Goal: Information Seeking & Learning: Learn about a topic

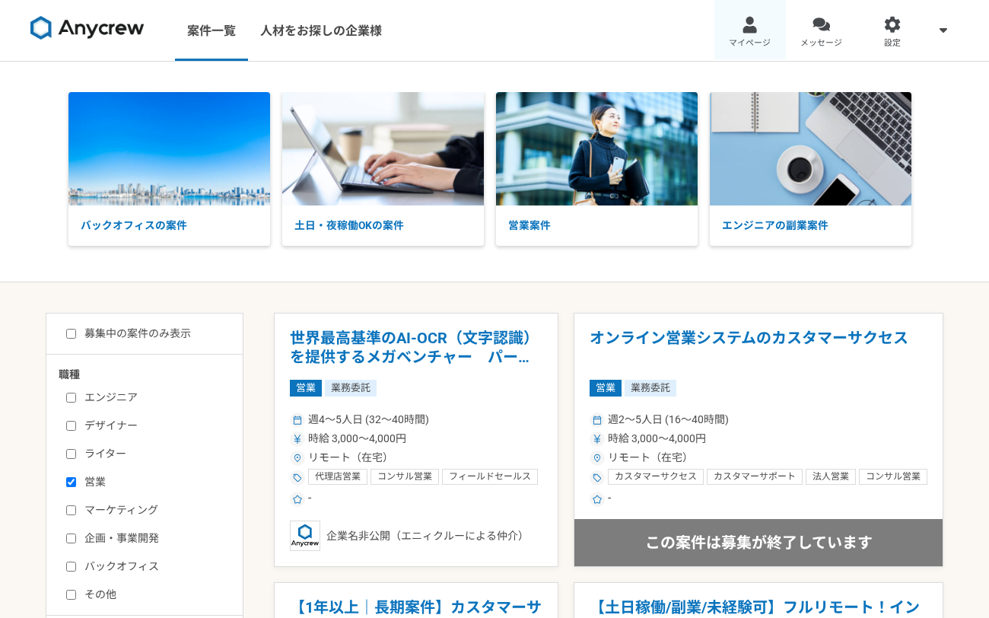
click at [758, 37] on span "マイページ" at bounding box center [750, 43] width 42 height 12
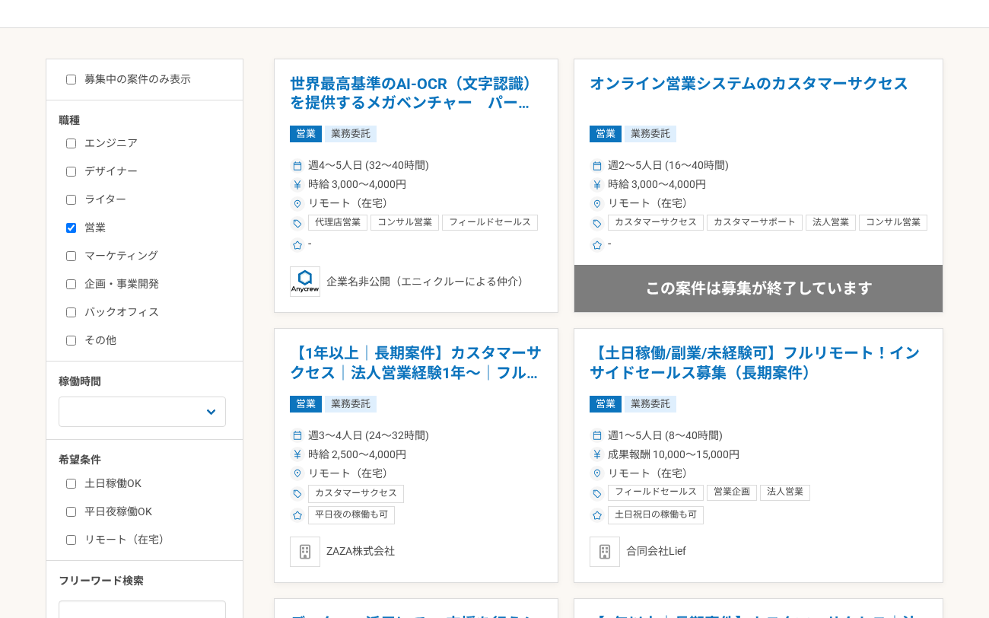
scroll to position [253, 0]
click at [73, 256] on input "マーケティング" at bounding box center [71, 257] width 10 height 10
checkbox input "true"
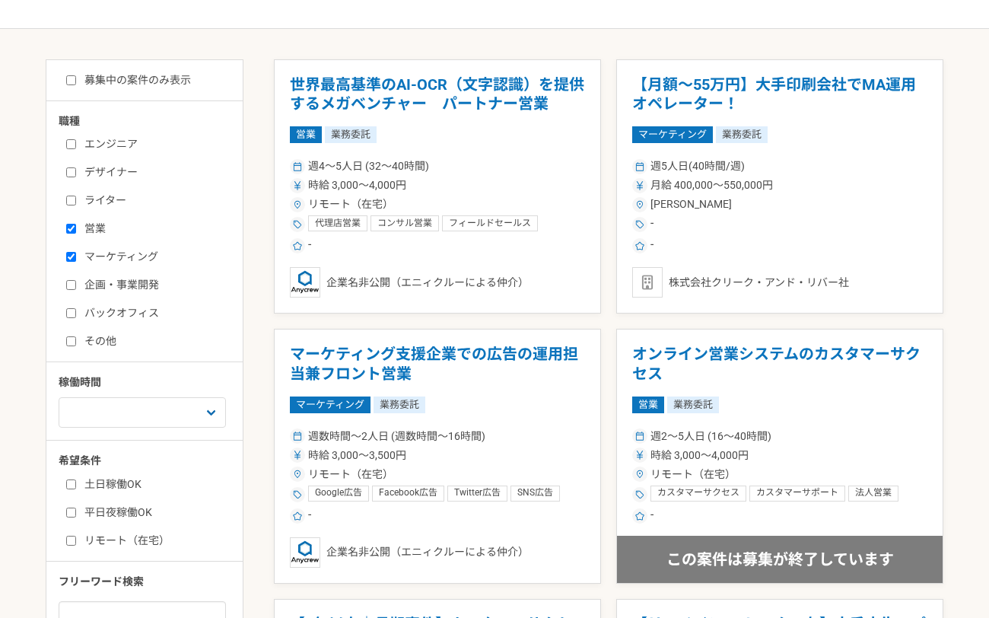
click at [68, 285] on input "企画・事業開発" at bounding box center [71, 285] width 10 height 10
checkbox input "true"
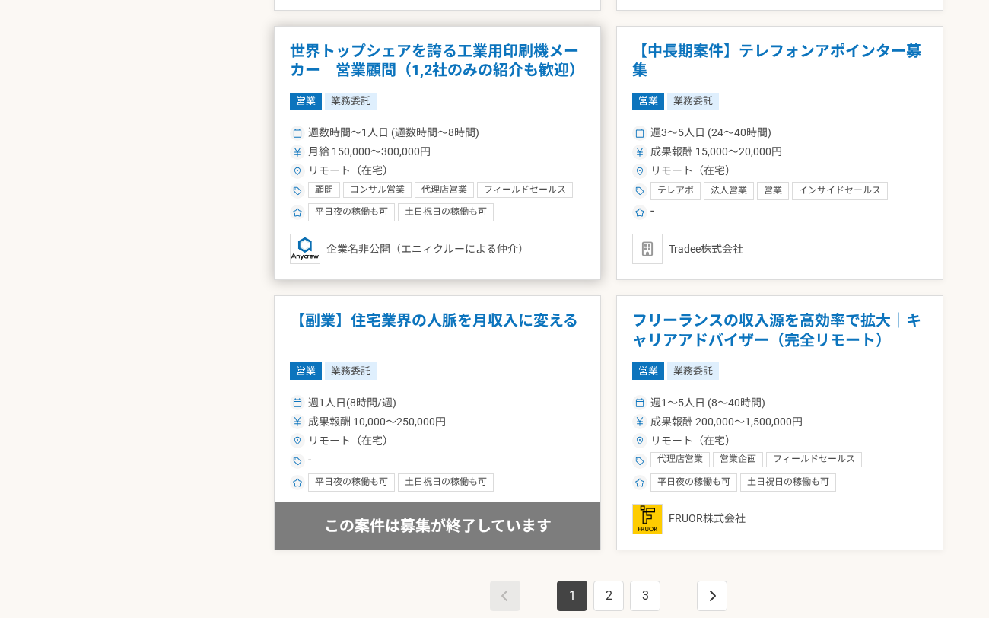
scroll to position [2446, 0]
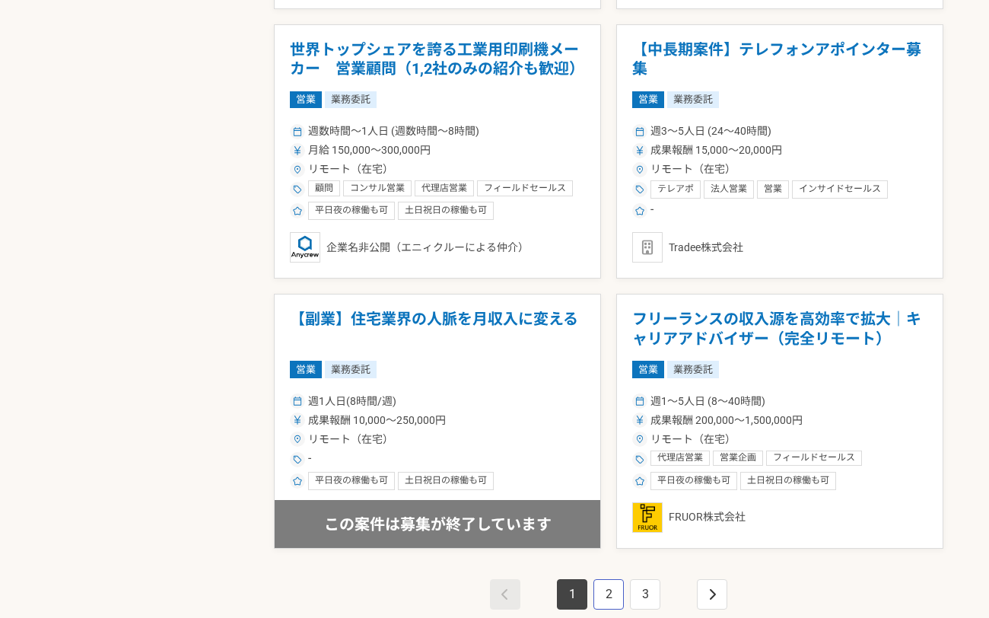
click at [609, 586] on link "2" at bounding box center [608, 594] width 30 height 30
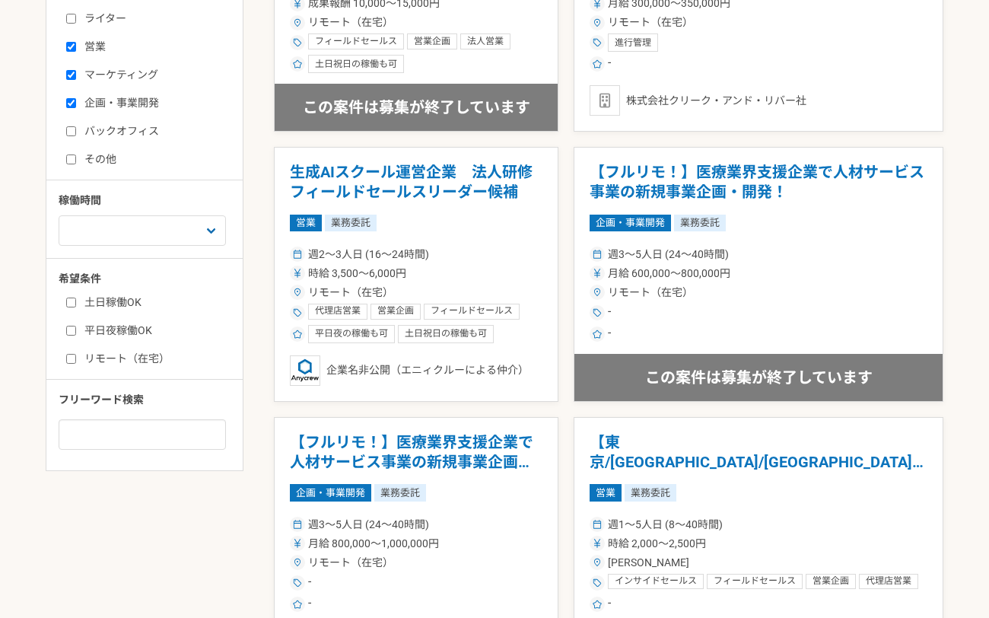
scroll to position [437, 0]
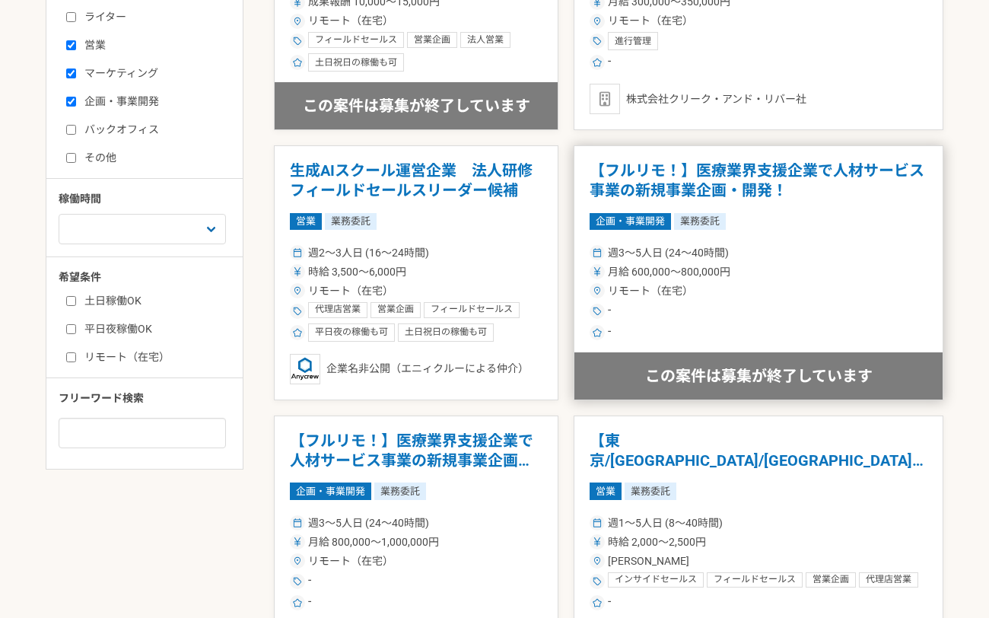
click at [709, 189] on h1 "【フルリモ！】医療業界支援企業で人材サービス事業の新規事業企画・開発！" at bounding box center [759, 180] width 338 height 39
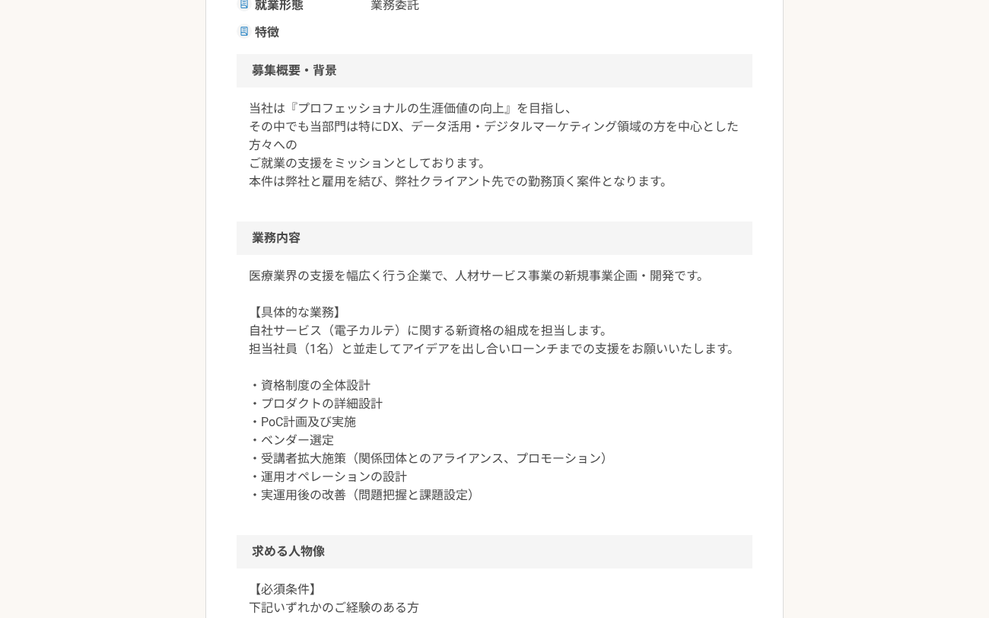
scroll to position [474, 0]
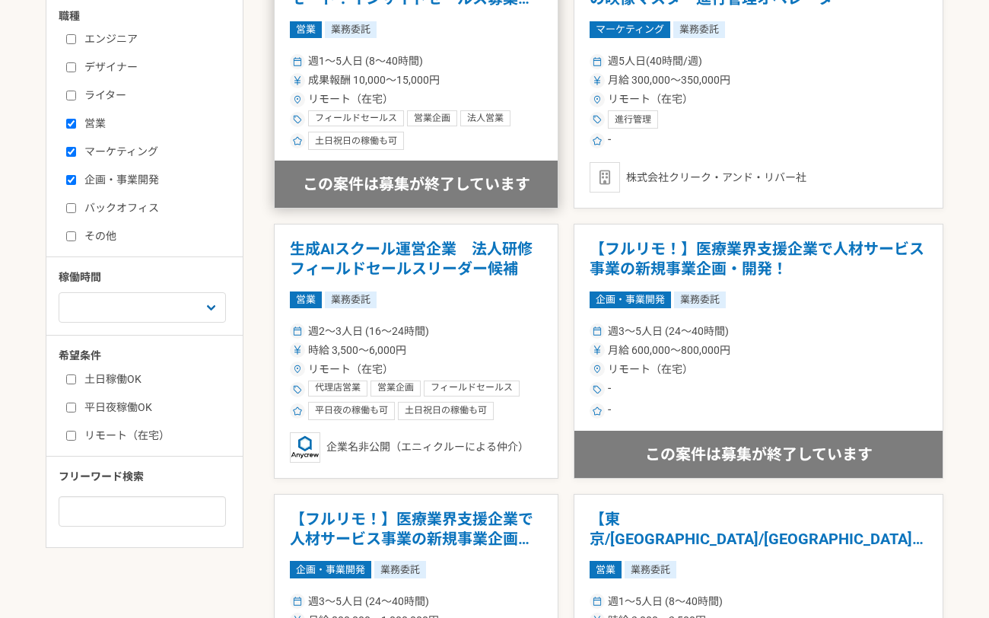
scroll to position [360, 0]
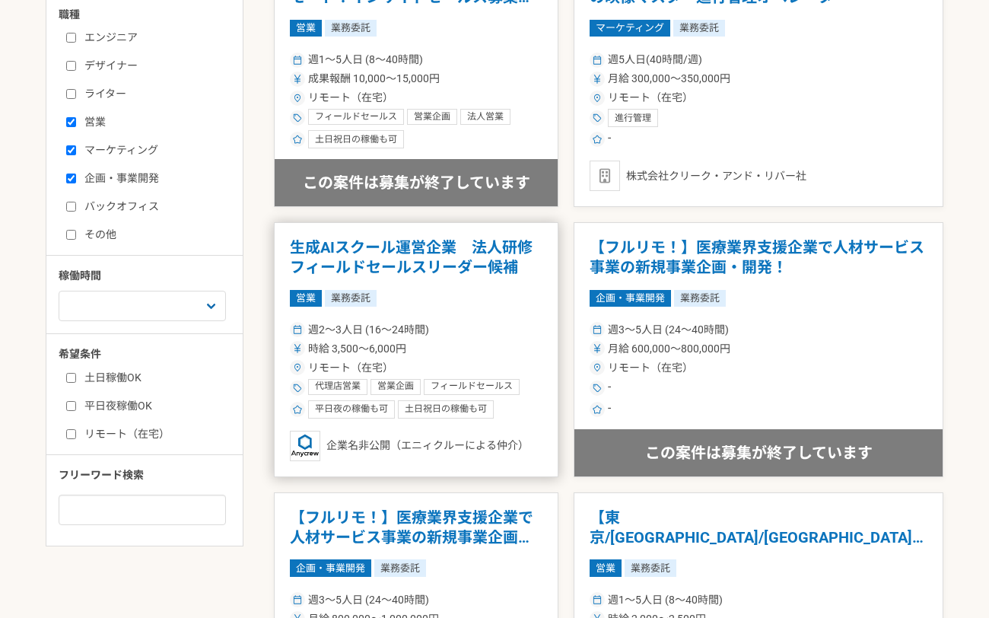
click at [401, 286] on article "生成AIスクール運営企業　法人研修 フィールドセールスリーダー候補 営業 業務委託 週2〜3人日 (16〜24時間) 時給 3,500〜6,000円 リモート…" at bounding box center [416, 349] width 284 height 255
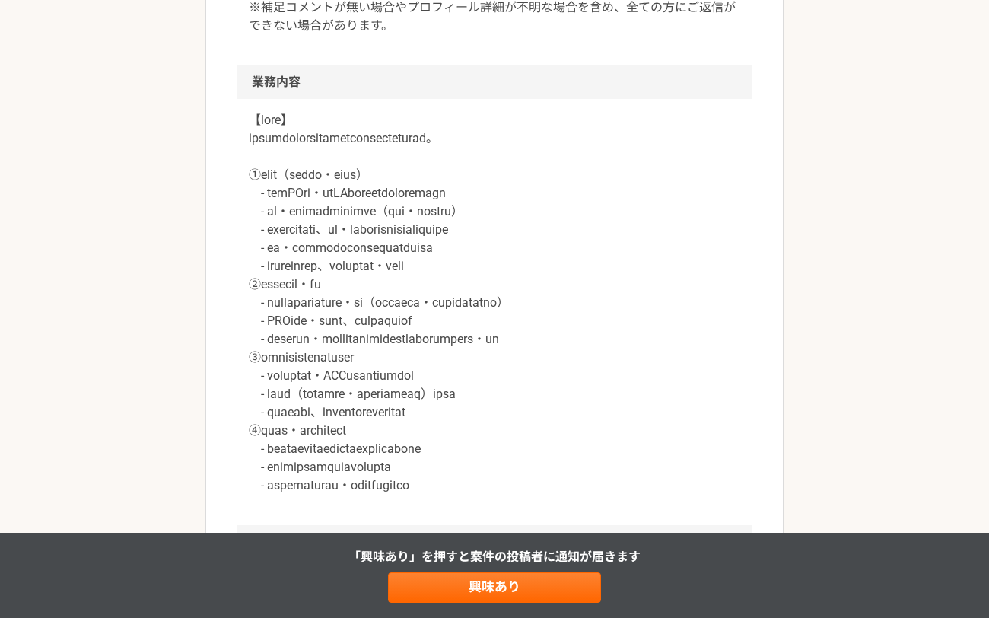
scroll to position [784, 0]
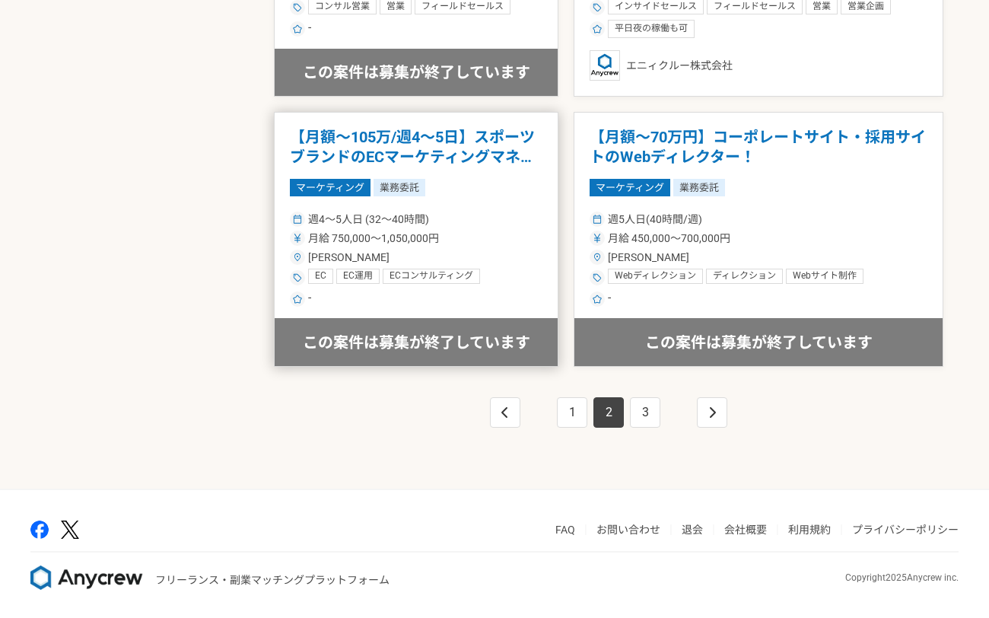
scroll to position [2627, 0]
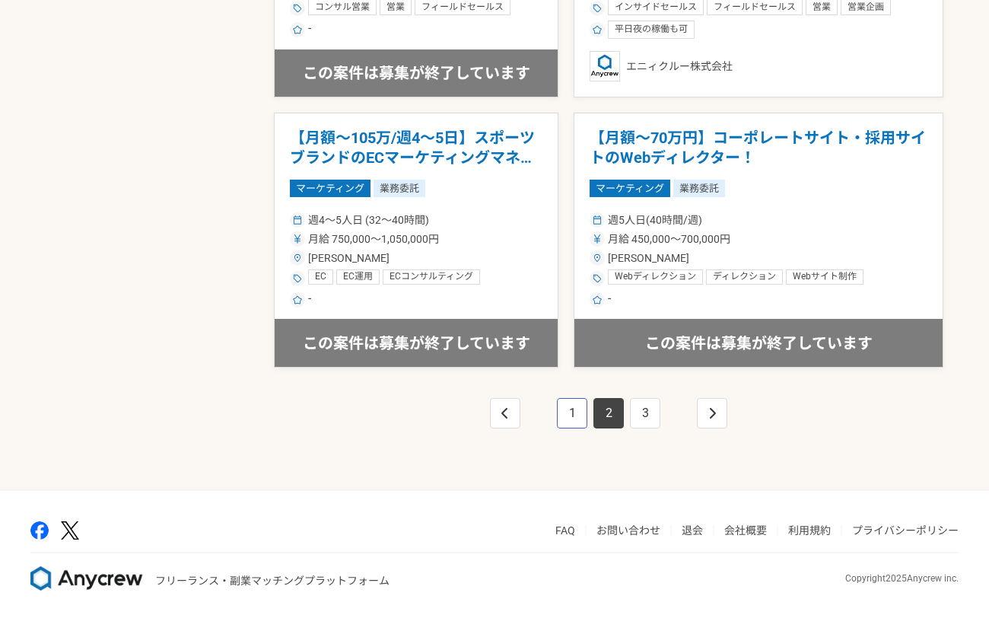
click at [572, 412] on link "1" at bounding box center [572, 413] width 30 height 30
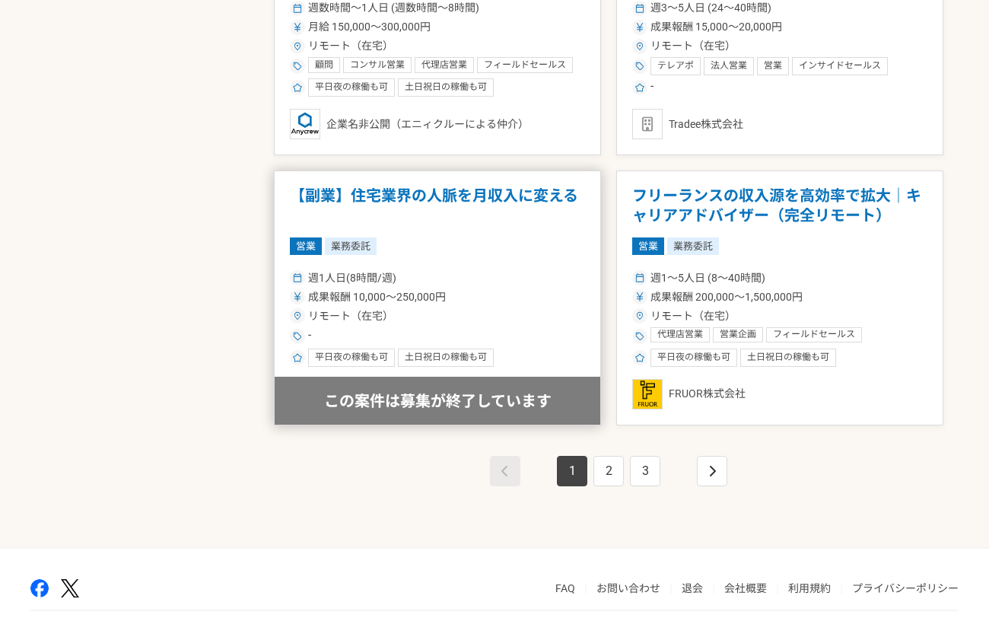
scroll to position [2573, 0]
